Goal: Task Accomplishment & Management: Complete application form

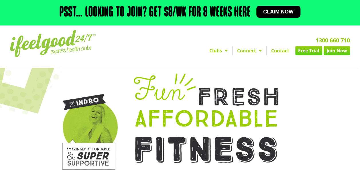
click at [300, 50] on link "Free Trial" at bounding box center [309, 50] width 27 height 9
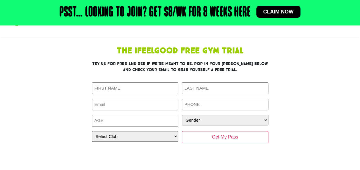
scroll to position [31, 0]
click at [116, 124] on input "Age (Required)" at bounding box center [135, 121] width 87 height 12
type input "12"
click at [89, 124] on div "The IfeelGood Free Gym Trial Try us for free and see if we’re meant to be. Pop …" at bounding box center [180, 100] width 258 height 113
click at [116, 132] on select "Select Club Alexandra Hills Calamvale Coopers Plains Middle Park Oxenford Oxley…" at bounding box center [135, 137] width 87 height 11
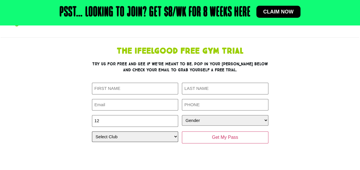
select select "Coopers Plains"
click at [92, 132] on select "Select Club Alexandra Hills Calamvale Coopers Plains Middle Park Oxenford Oxley…" at bounding box center [135, 137] width 87 height 11
click at [207, 123] on select "Gender Male Female" at bounding box center [225, 120] width 87 height 11
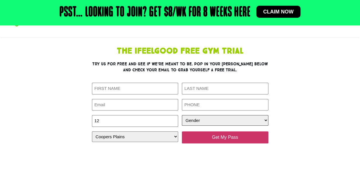
select select "Male"
click at [182, 115] on select "Gender Male Female" at bounding box center [225, 120] width 87 height 11
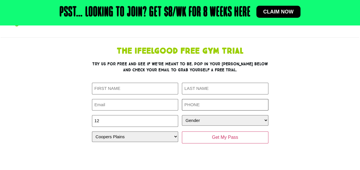
click at [194, 103] on input "Phone (Required)" at bounding box center [225, 105] width 87 height 12
click at [193, 164] on div "The IfeelGood Free Gym Trial Try us for free and see if we’re meant to be. Pop …" at bounding box center [180, 128] width 327 height 182
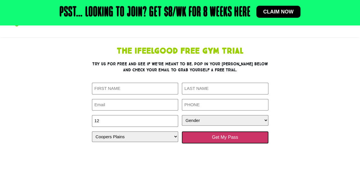
click at [198, 140] on input "Get My Pass" at bounding box center [225, 138] width 87 height 12
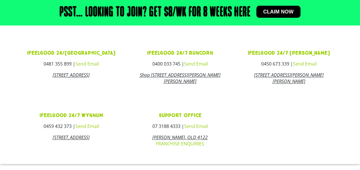
scroll to position [374, 0]
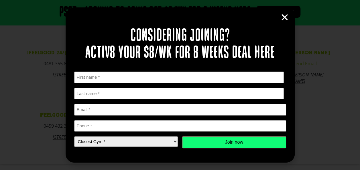
click at [282, 19] on icon "Close" at bounding box center [285, 17] width 9 height 9
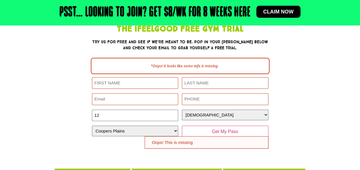
scroll to position [34, 0]
